Goal: Task Accomplishment & Management: Manage account settings

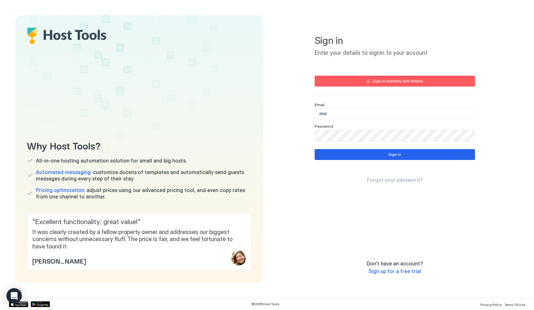
click at [361, 111] on input "Input Field" at bounding box center [395, 114] width 160 height 11
click at [356, 113] on input "Input Field" at bounding box center [395, 114] width 160 height 11
click at [380, 82] on div "Sign in instantly with Airbnb" at bounding box center [398, 81] width 50 height 6
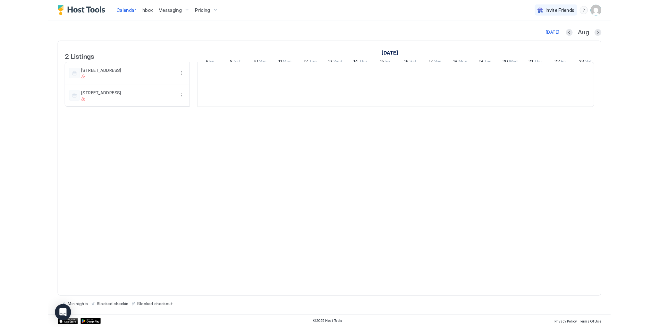
scroll to position [0, 356]
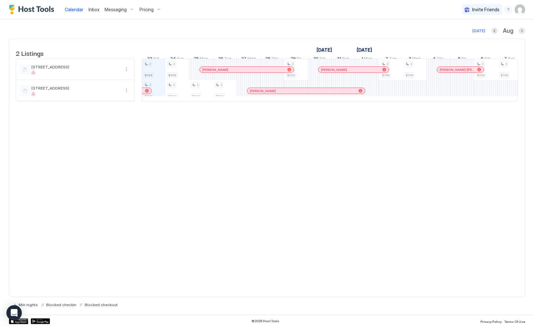
click at [152, 10] on div "Pricing" at bounding box center [150, 9] width 27 height 11
drag, startPoint x: 283, startPoint y: 7, endPoint x: 295, endPoint y: 8, distance: 12.2
click at [284, 7] on div at bounding box center [267, 163] width 534 height 327
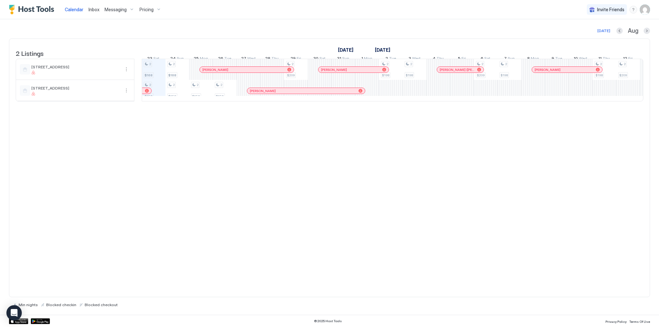
click at [152, 9] on span "Pricing" at bounding box center [147, 10] width 14 height 6
drag, startPoint x: 150, startPoint y: 76, endPoint x: 148, endPoint y: 73, distance: 4.1
click at [151, 76] on span "[STREET_ADDRESS]" at bounding box center [154, 77] width 46 height 5
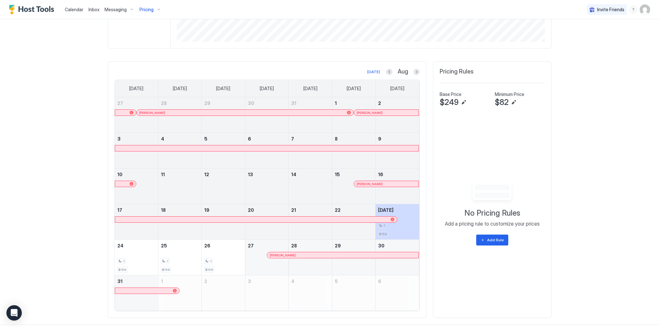
scroll to position [163, 0]
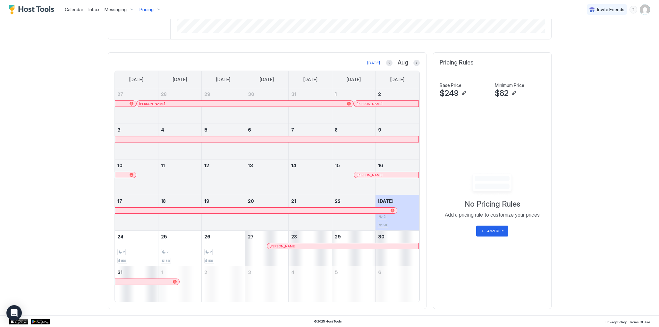
drag, startPoint x: 301, startPoint y: 150, endPoint x: 305, endPoint y: 154, distance: 5.7
click at [301, 150] on div at bounding box center [310, 145] width 43 height 19
click at [310, 172] on div at bounding box center [310, 172] width 43 height 1
drag, startPoint x: 310, startPoint y: 172, endPoint x: 299, endPoint y: 173, distance: 10.9
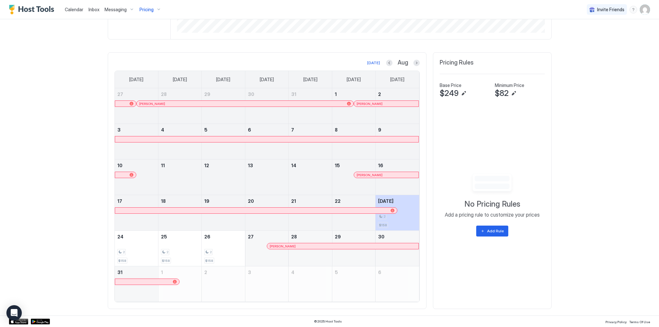
click at [299, 173] on div at bounding box center [310, 181] width 43 height 19
click at [174, 177] on div at bounding box center [179, 181] width 43 height 19
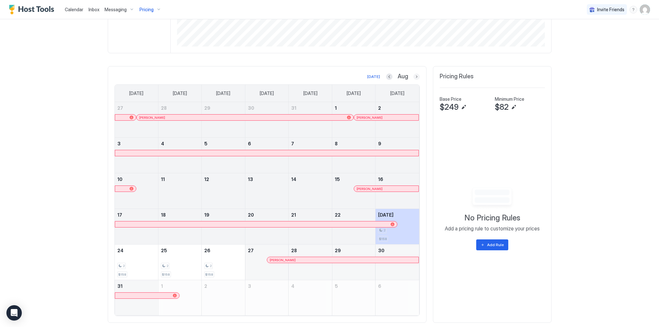
click at [417, 76] on button "Next month" at bounding box center [417, 76] width 6 height 6
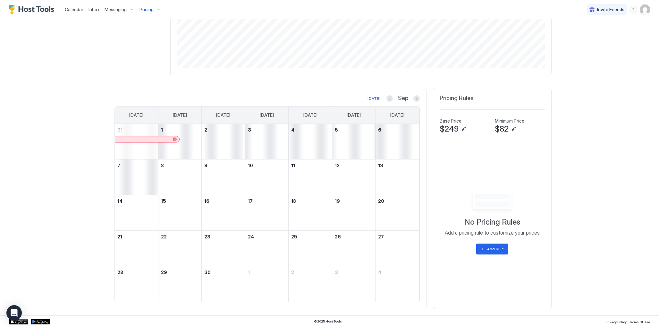
scroll to position [127, 0]
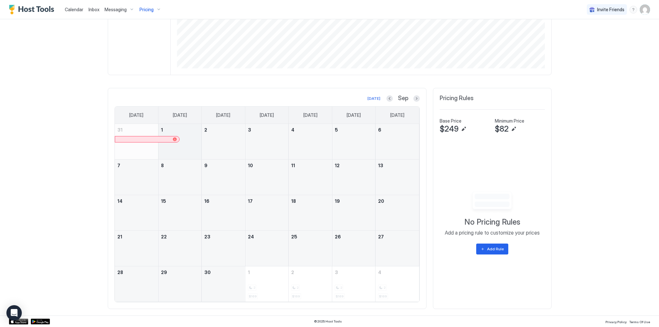
click at [192, 146] on div "September 1, 2025" at bounding box center [179, 141] width 43 height 35
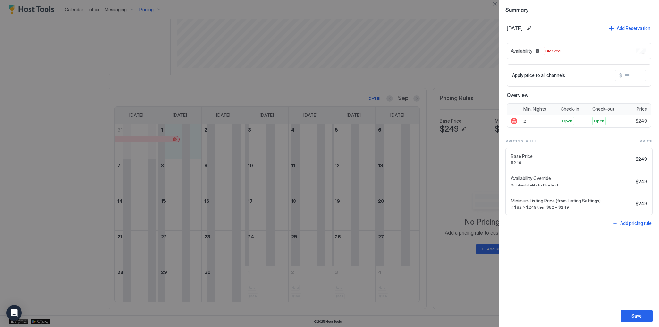
click at [166, 175] on div at bounding box center [329, 163] width 659 height 327
click at [534, 181] on div "Availability Override Set Availability to Blocked $249" at bounding box center [579, 181] width 147 height 22
click at [534, 179] on span "Availability Override" at bounding box center [572, 178] width 122 height 6
click at [534, 310] on button "Save" at bounding box center [637, 316] width 32 height 12
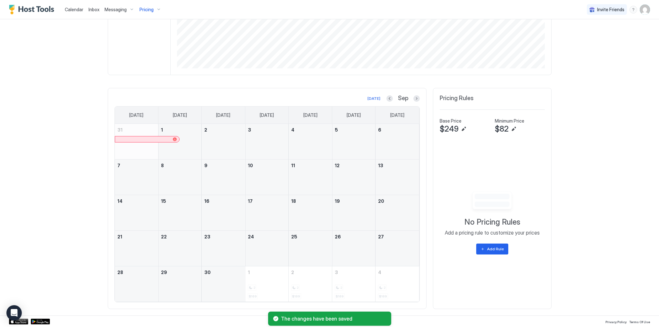
scroll to position [0, 0]
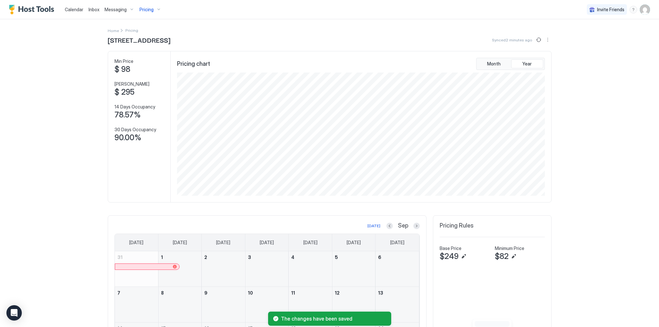
click at [534, 10] on img "User profile" at bounding box center [645, 9] width 10 height 10
click at [534, 36] on div "Settings" at bounding box center [609, 35] width 81 height 11
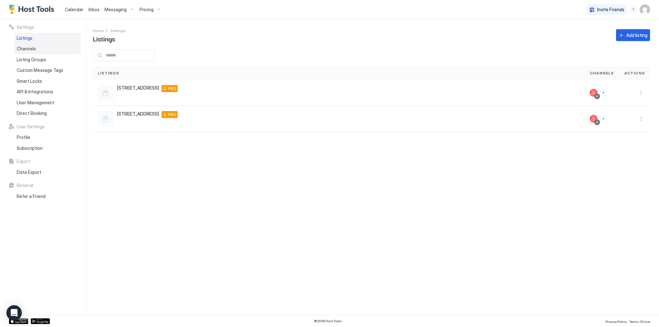
click at [42, 47] on div "Channels" at bounding box center [47, 48] width 67 height 11
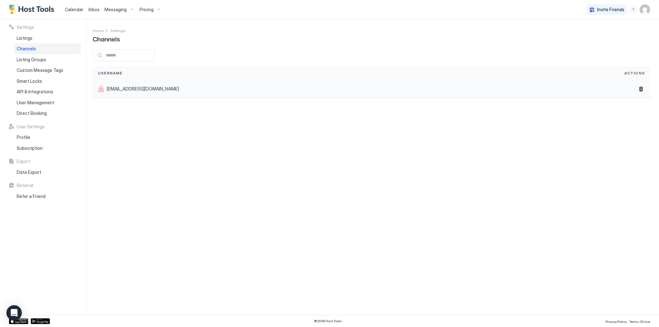
click at [281, 96] on div "[EMAIL_ADDRESS][DOMAIN_NAME]" at bounding box center [356, 89] width 527 height 18
drag, startPoint x: 135, startPoint y: 85, endPoint x: 72, endPoint y: 83, distance: 63.6
click at [134, 85] on div "[EMAIL_ADDRESS][DOMAIN_NAME]" at bounding box center [356, 89] width 527 height 18
click at [32, 57] on span "Listing Groups" at bounding box center [32, 60] width 30 height 6
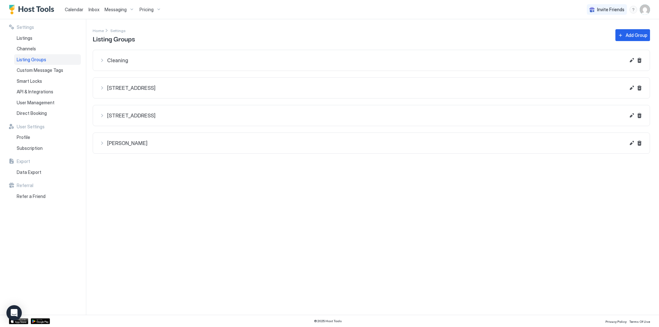
click at [151, 9] on span "Pricing" at bounding box center [147, 10] width 14 height 6
click at [37, 101] on div at bounding box center [329, 163] width 659 height 327
click at [38, 103] on span "User Management" at bounding box center [36, 103] width 38 height 6
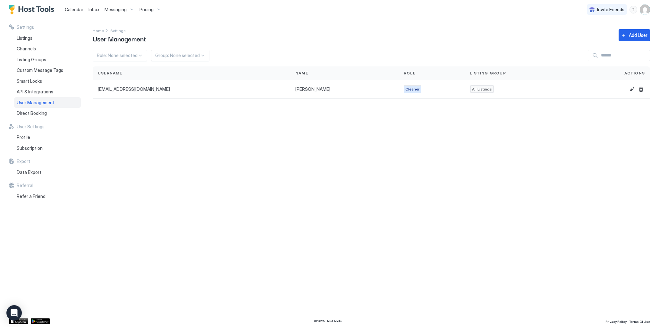
click at [78, 9] on span "Calendar" at bounding box center [74, 9] width 19 height 5
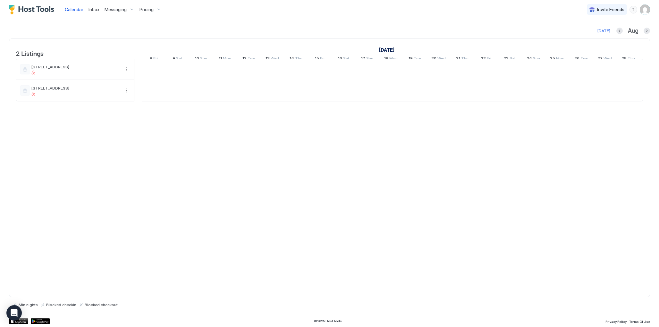
scroll to position [0, 356]
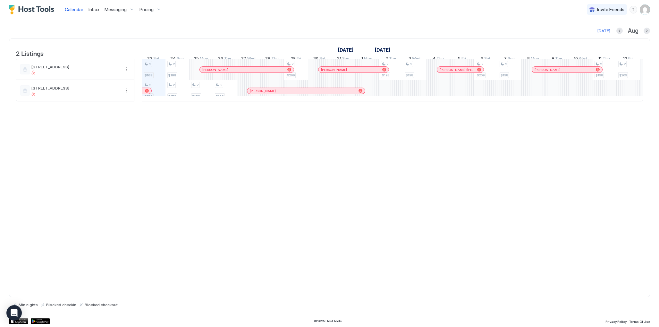
click at [61, 304] on span "Blocked checkin" at bounding box center [61, 304] width 30 height 5
click at [58, 303] on span "Blocked checkin" at bounding box center [61, 304] width 30 height 5
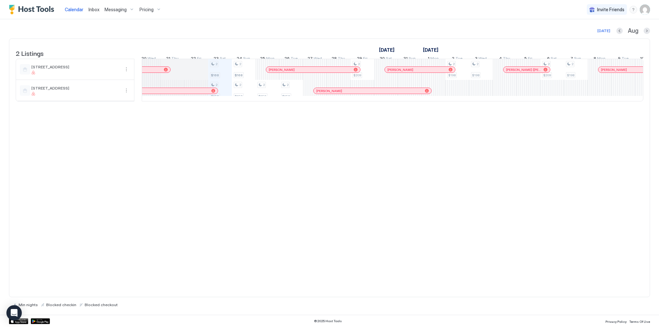
scroll to position [0, 0]
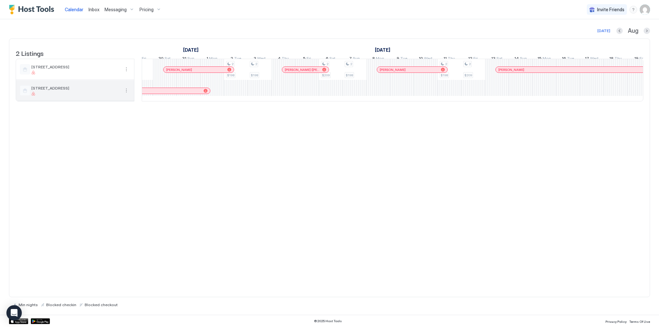
click at [129, 94] on button "More options" at bounding box center [127, 91] width 8 height 8
click at [123, 124] on span "Listing Settings" at bounding box center [115, 125] width 29 height 5
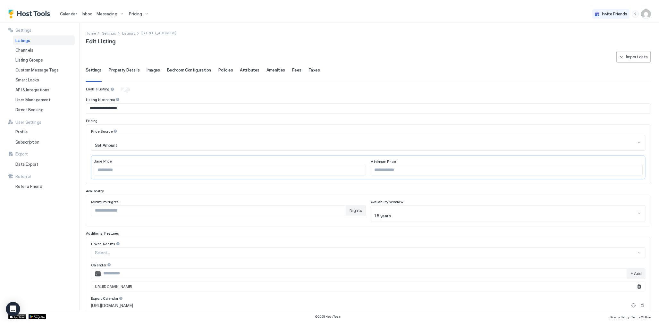
scroll to position [1, 0]
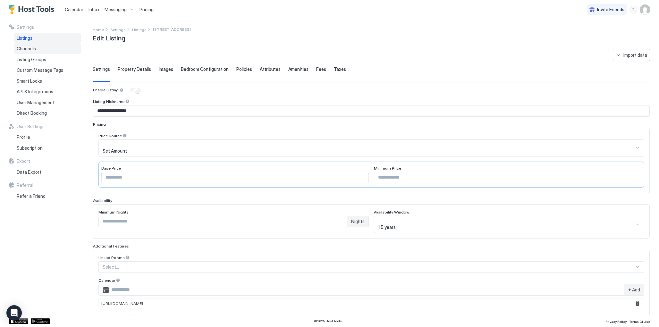
click at [45, 48] on div "Channels" at bounding box center [47, 48] width 67 height 11
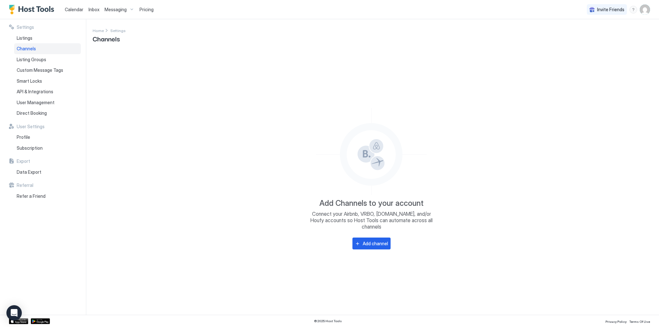
click at [534, 11] on img "User profile" at bounding box center [645, 9] width 10 height 10
click at [534, 35] on span "Settings" at bounding box center [587, 36] width 17 height 6
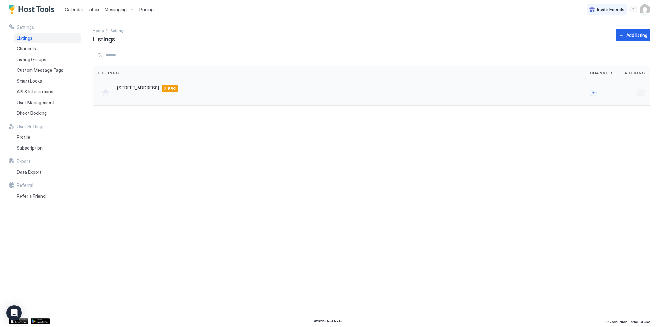
click at [534, 93] on button "More options" at bounding box center [642, 93] width 8 height 8
click at [534, 142] on div "Delete" at bounding box center [625, 143] width 44 height 10
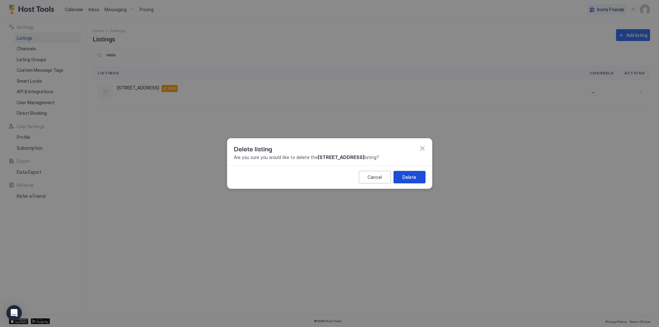
click at [399, 181] on button "Delete" at bounding box center [410, 177] width 32 height 13
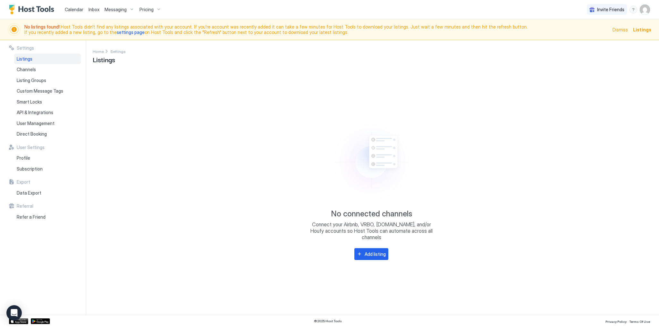
click at [76, 12] on span "Calendar" at bounding box center [74, 9] width 19 height 5
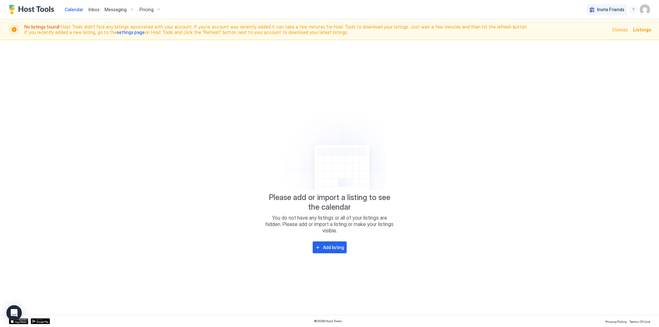
click at [534, 12] on img "User profile" at bounding box center [645, 9] width 10 height 10
click at [534, 37] on div "Settings" at bounding box center [609, 35] width 81 height 11
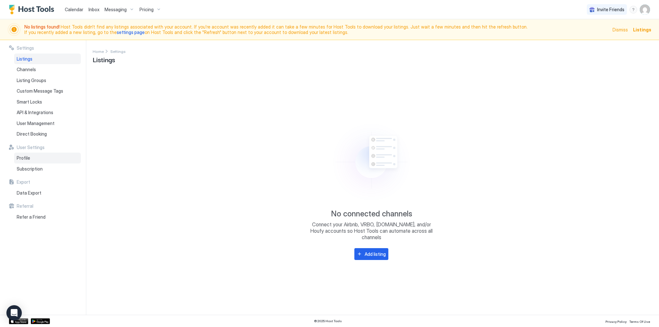
click at [47, 158] on div "Profile" at bounding box center [47, 158] width 67 height 11
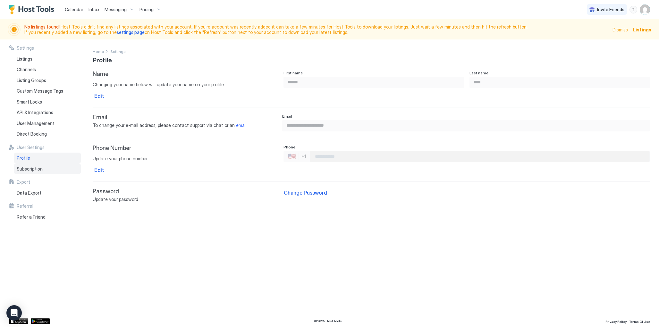
click at [27, 172] on div "Subscription" at bounding box center [47, 169] width 67 height 11
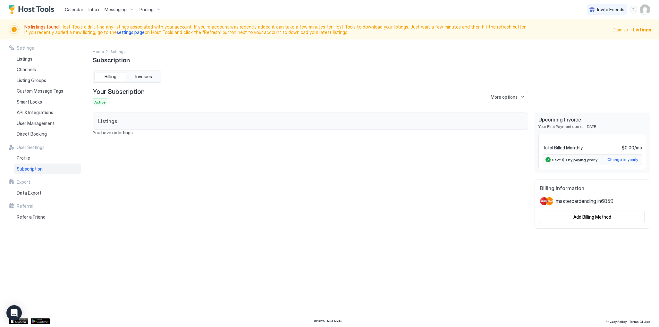
click at [534, 29] on span "Dismiss" at bounding box center [620, 29] width 15 height 7
